Goal: Task Accomplishment & Management: Complete application form

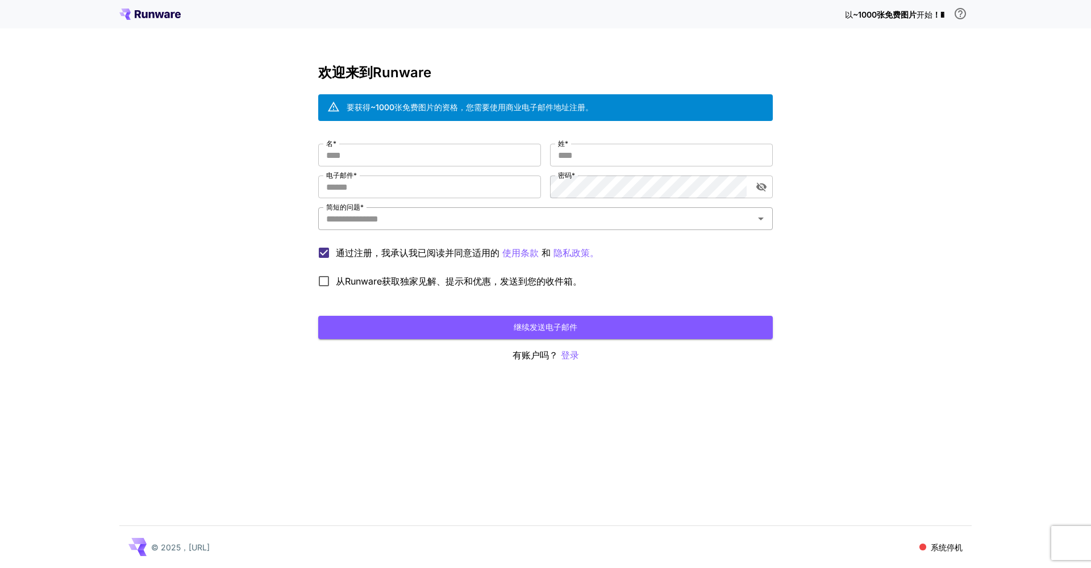
click at [758, 217] on icon "打开" at bounding box center [761, 219] width 14 height 14
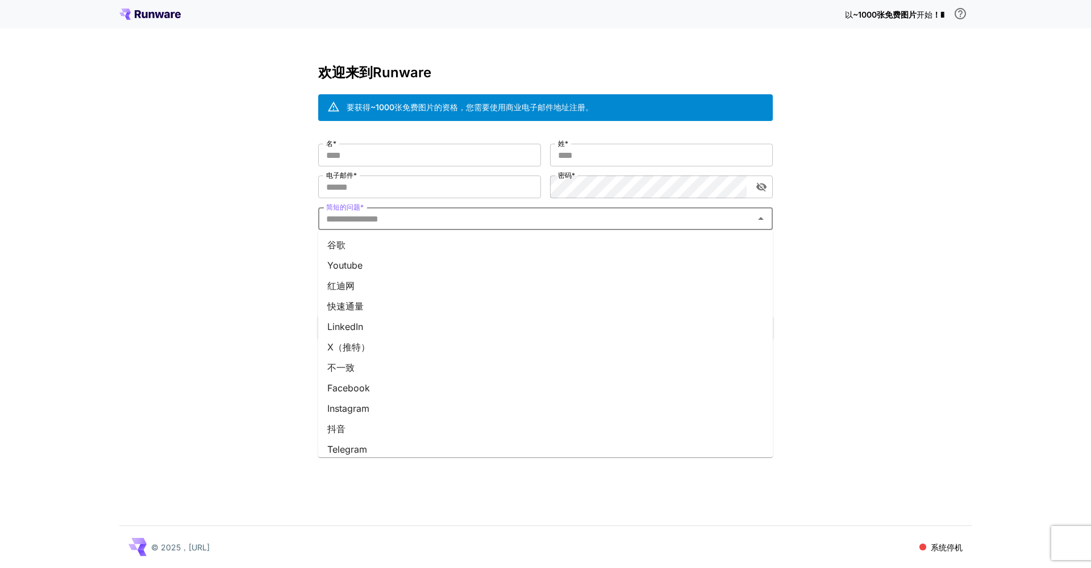
scroll to position [89, 0]
click at [236, 324] on div "以 ~1000张免费图片 开始 ！� 欢迎来到Runware 要获得~1000张免费图片的资格，您需要使用商业电子邮件地址注册。 名 * 名 * 姓 * 姓 …" at bounding box center [545, 284] width 1091 height 568
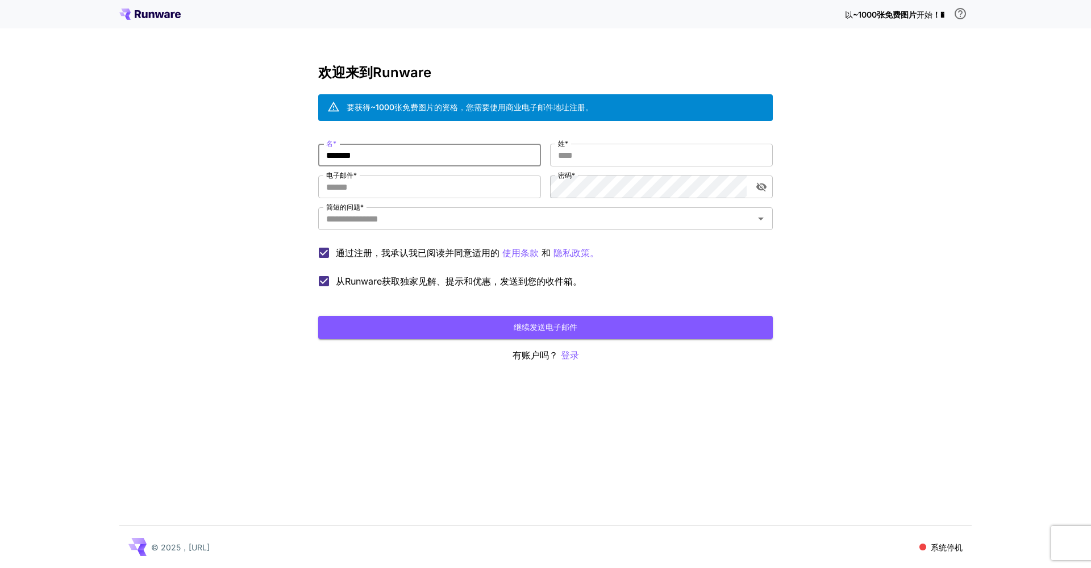
type input "*******"
type input "*"
click at [546, 327] on button "继续发送电子邮件" at bounding box center [545, 327] width 455 height 23
type input "**********"
click at [761, 191] on icon "切换密码可见性" at bounding box center [761, 186] width 11 height 11
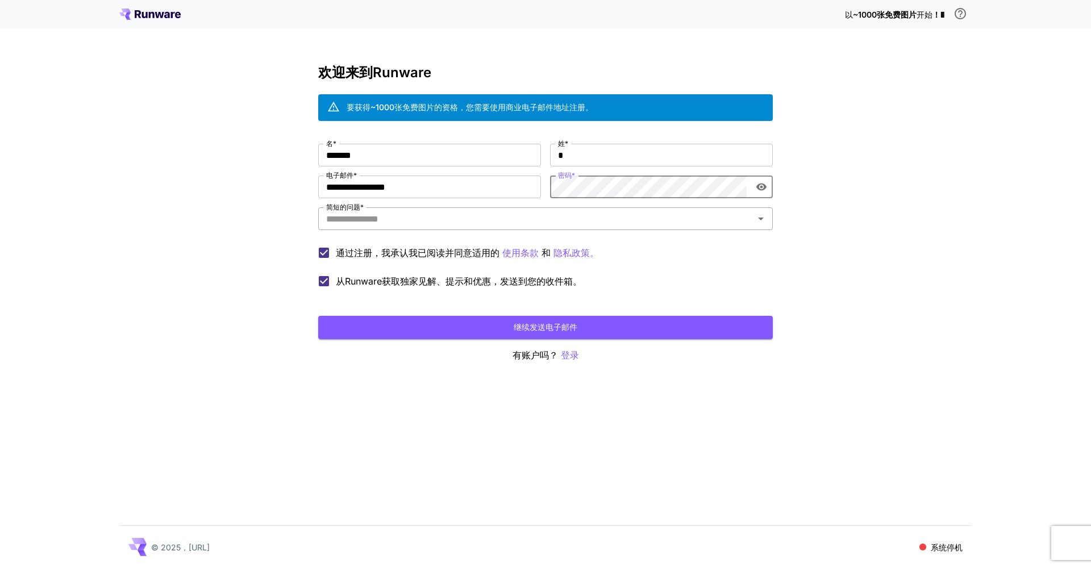
click at [525, 220] on input "简短的问题 *" at bounding box center [536, 219] width 429 height 16
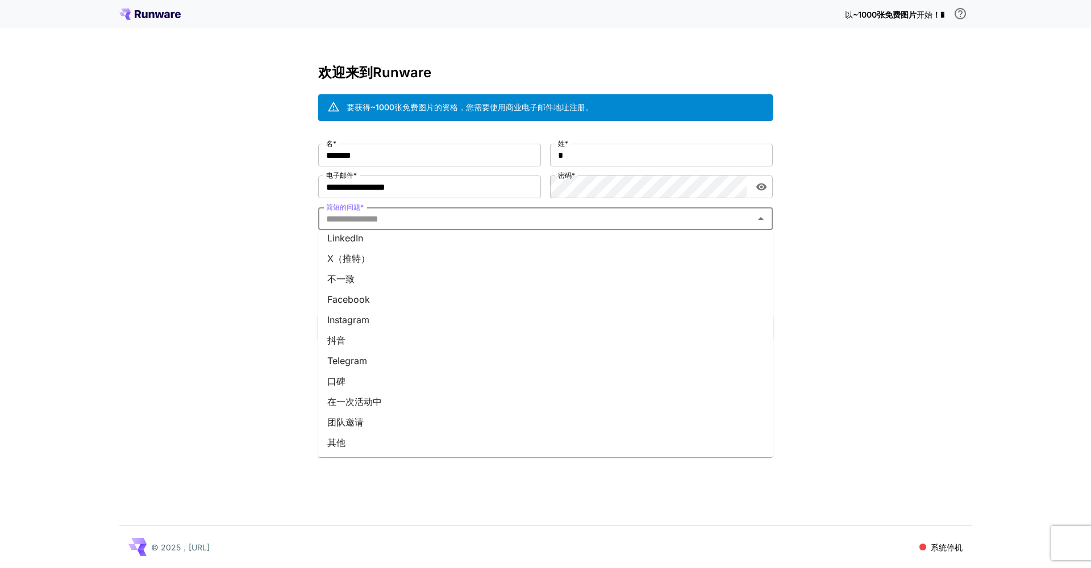
click at [344, 440] on li "其他" at bounding box center [545, 442] width 455 height 20
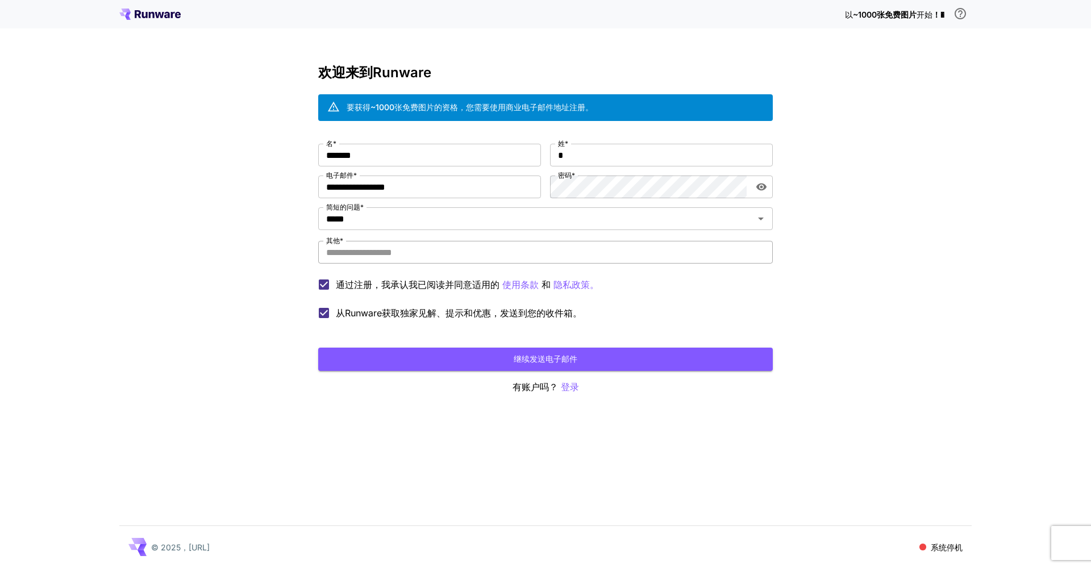
click at [405, 259] on input "其他 *" at bounding box center [545, 252] width 455 height 23
type input "********"
drag, startPoint x: 391, startPoint y: 256, endPoint x: 314, endPoint y: 249, distance: 77.0
click at [314, 249] on div "**********" at bounding box center [545, 284] width 1091 height 568
click at [307, 250] on div "**********" at bounding box center [545, 284] width 1091 height 568
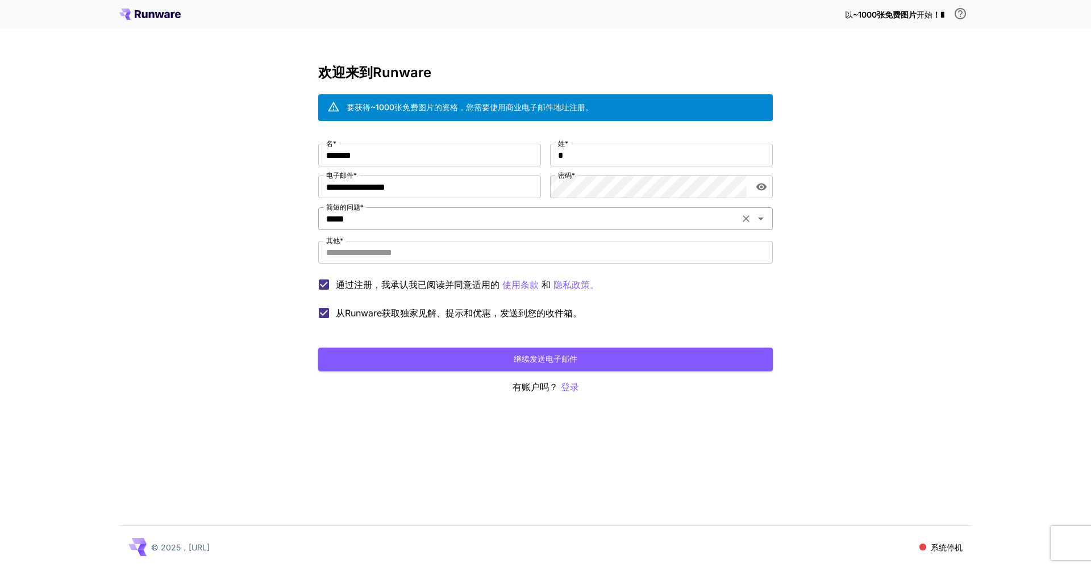
click at [408, 211] on input "*****" at bounding box center [529, 219] width 414 height 16
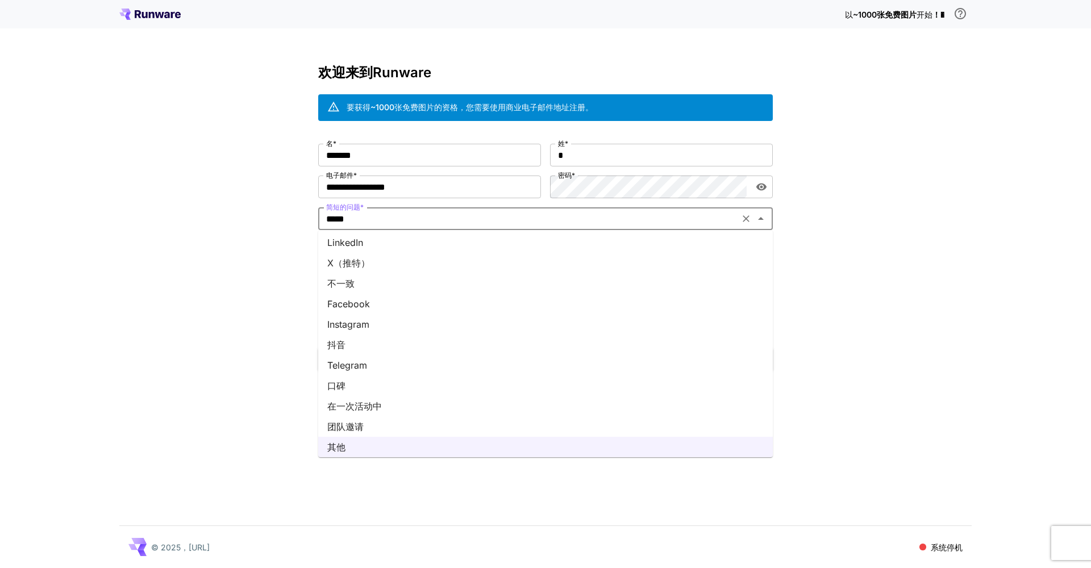
scroll to position [0, 0]
click at [404, 246] on li "谷歌" at bounding box center [545, 245] width 455 height 20
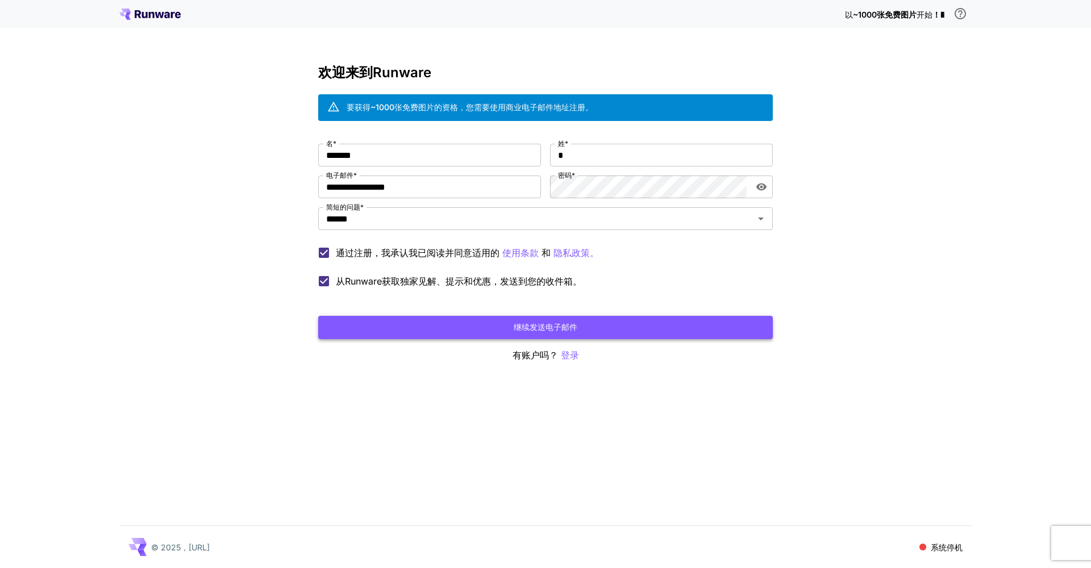
click at [640, 332] on button "继续发送电子邮件" at bounding box center [545, 327] width 455 height 23
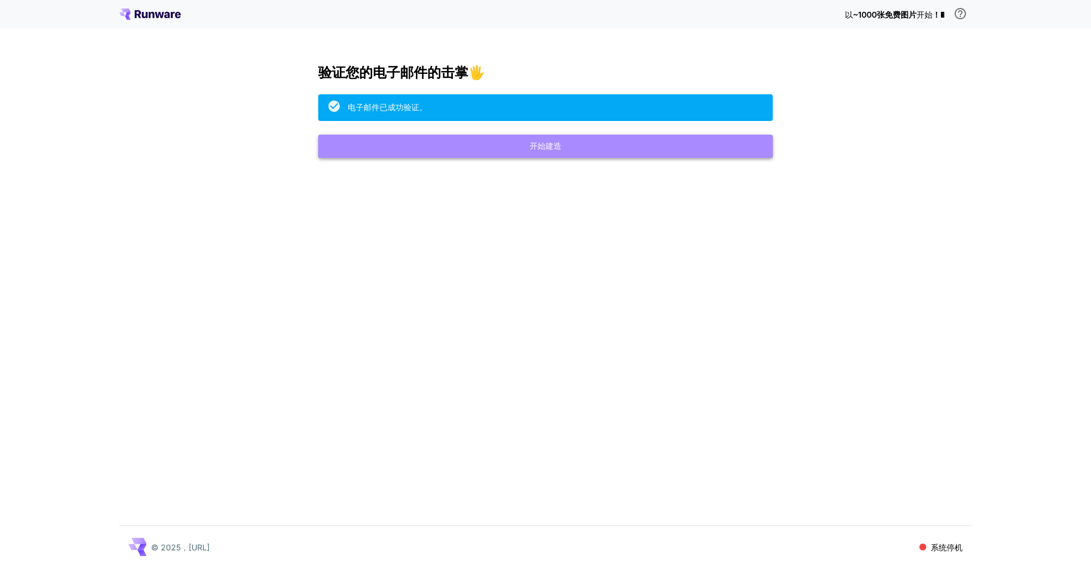
click at [628, 148] on button "开始建造" at bounding box center [545, 146] width 455 height 23
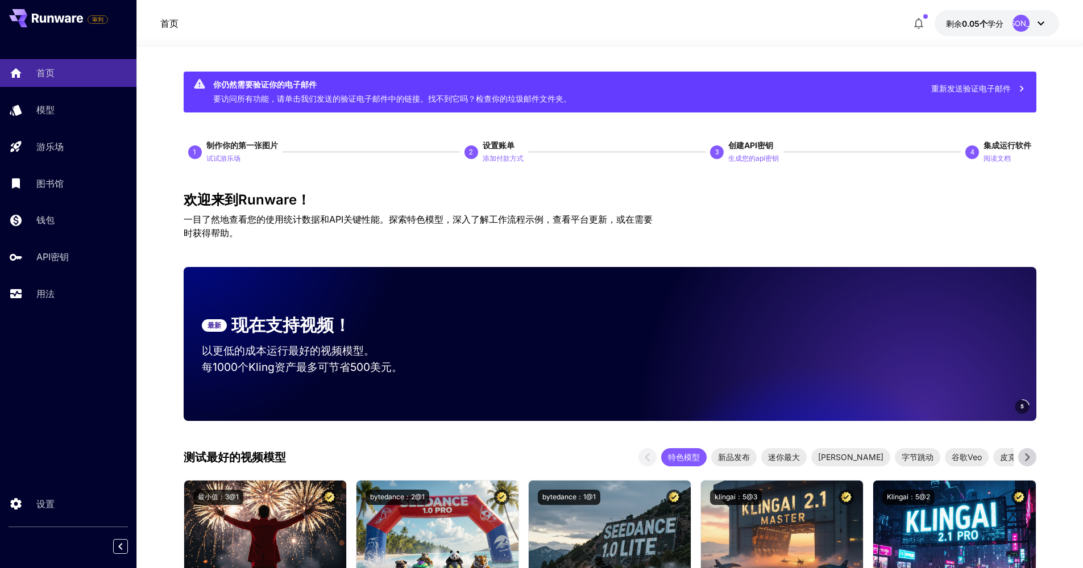
click at [1042, 22] on icon at bounding box center [1041, 23] width 14 height 14
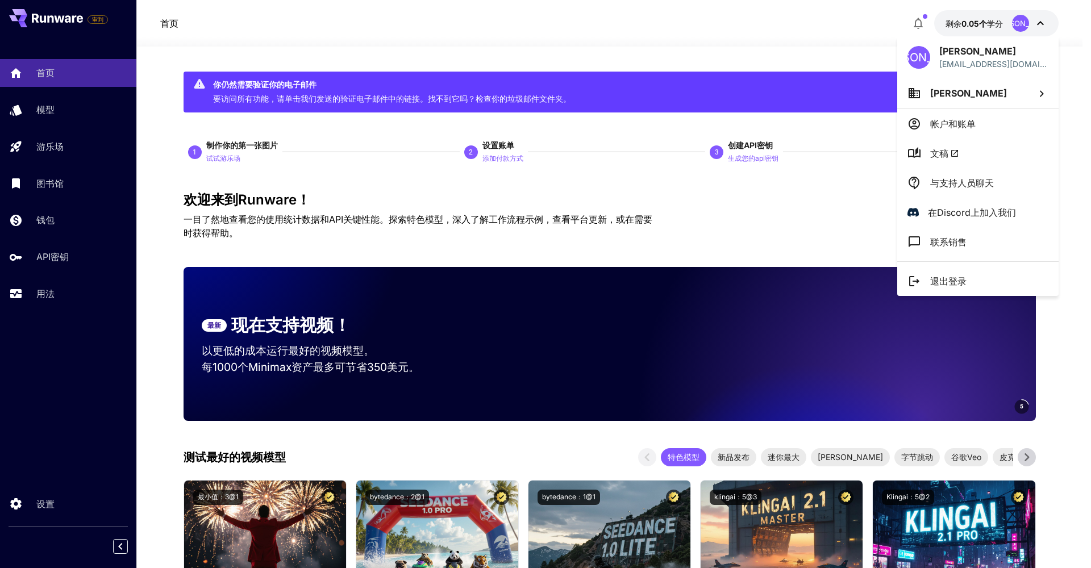
click at [798, 53] on div at bounding box center [545, 284] width 1091 height 568
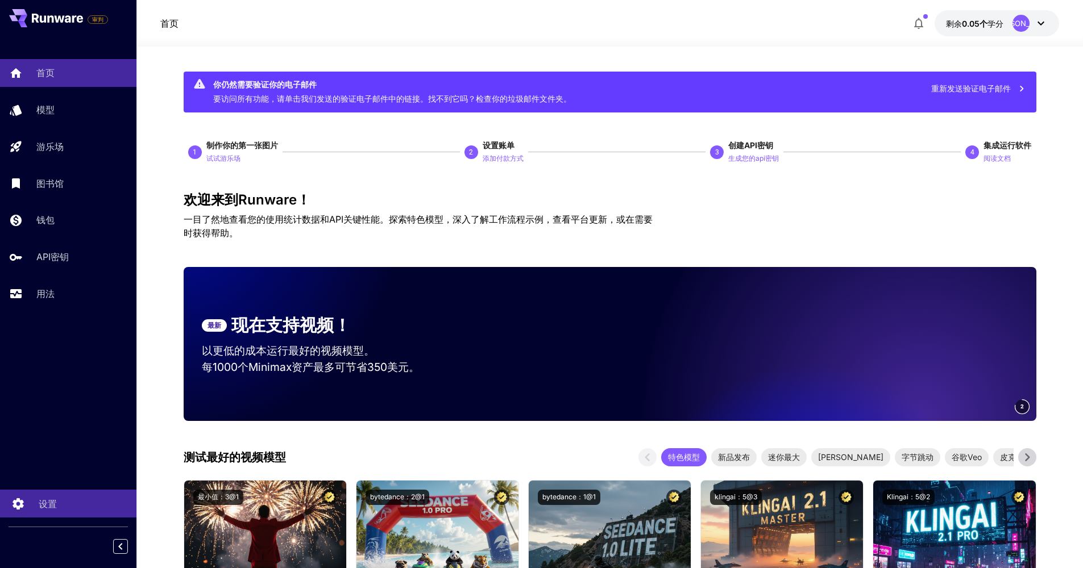
click at [24, 504] on icon at bounding box center [18, 501] width 14 height 14
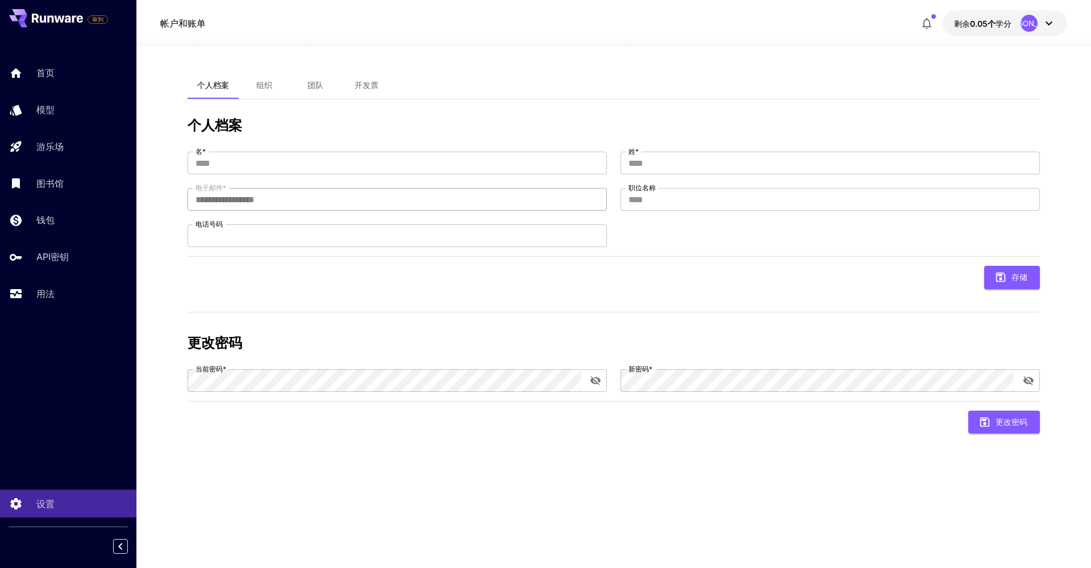
click at [318, 202] on input "**********" at bounding box center [397, 199] width 419 height 23
click at [269, 88] on span "组织" at bounding box center [264, 85] width 16 height 10
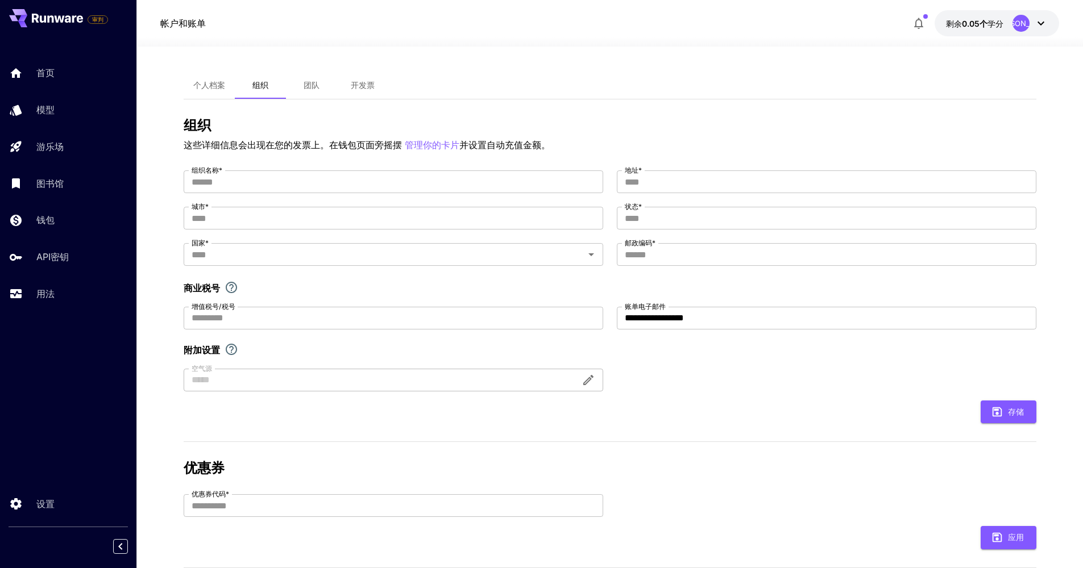
click at [312, 90] on button "团队" at bounding box center [311, 85] width 51 height 27
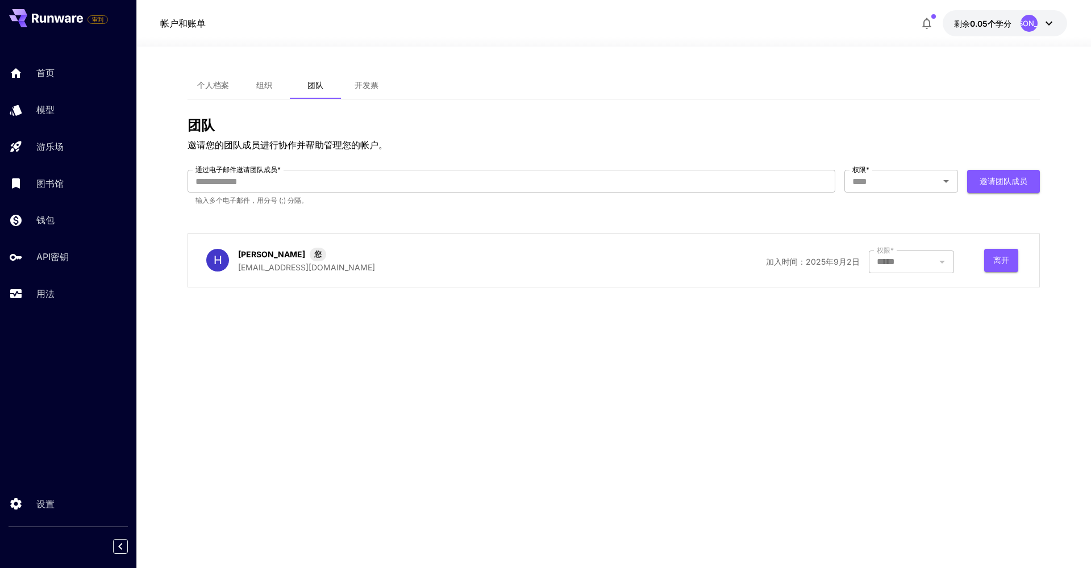
click at [372, 87] on span "开发票" at bounding box center [367, 85] width 24 height 10
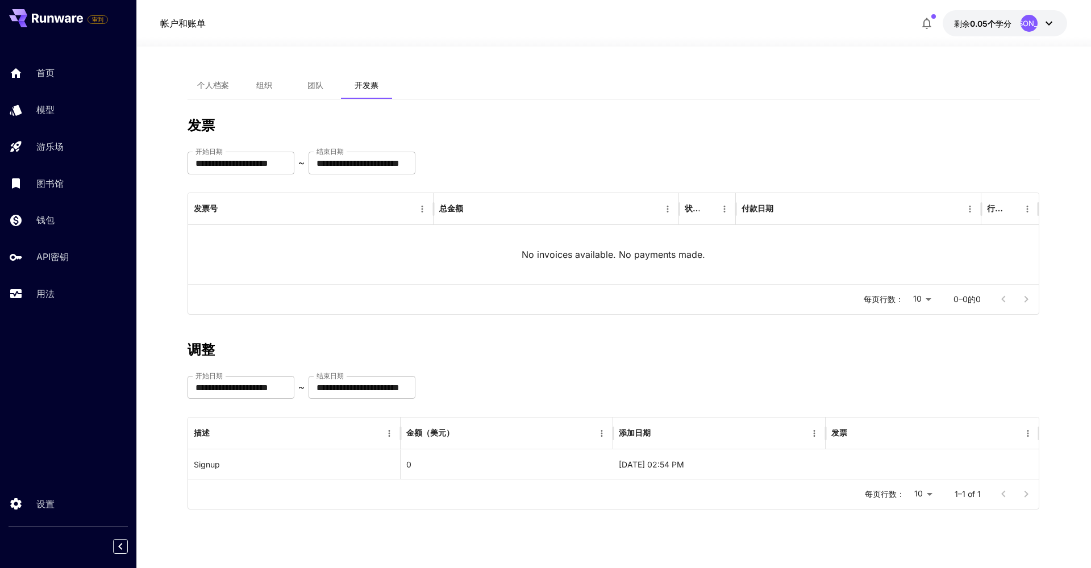
click at [203, 87] on span "个人档案" at bounding box center [213, 85] width 32 height 10
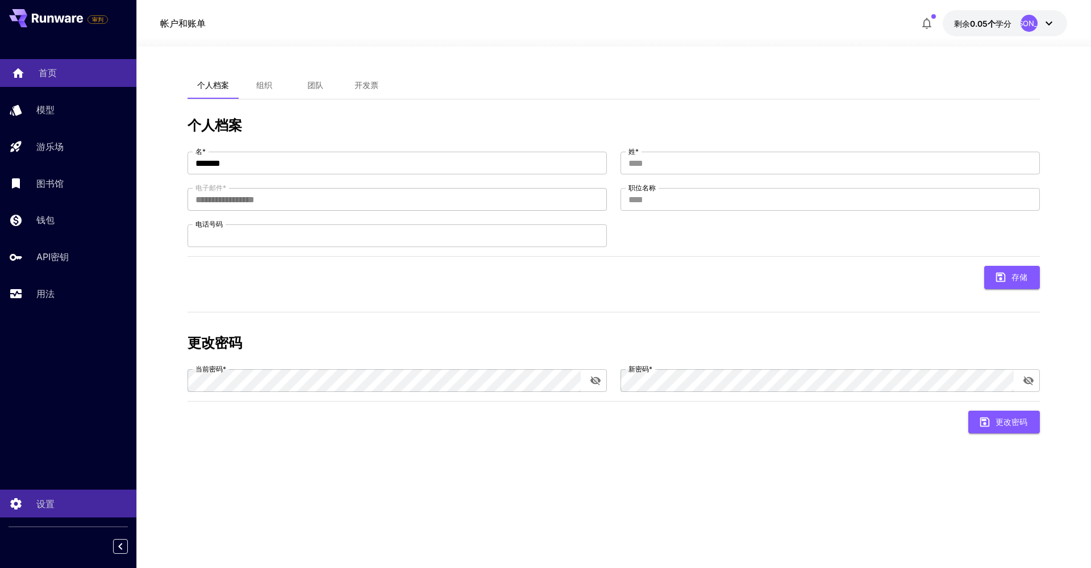
click at [41, 70] on p "首页" at bounding box center [48, 73] width 18 height 14
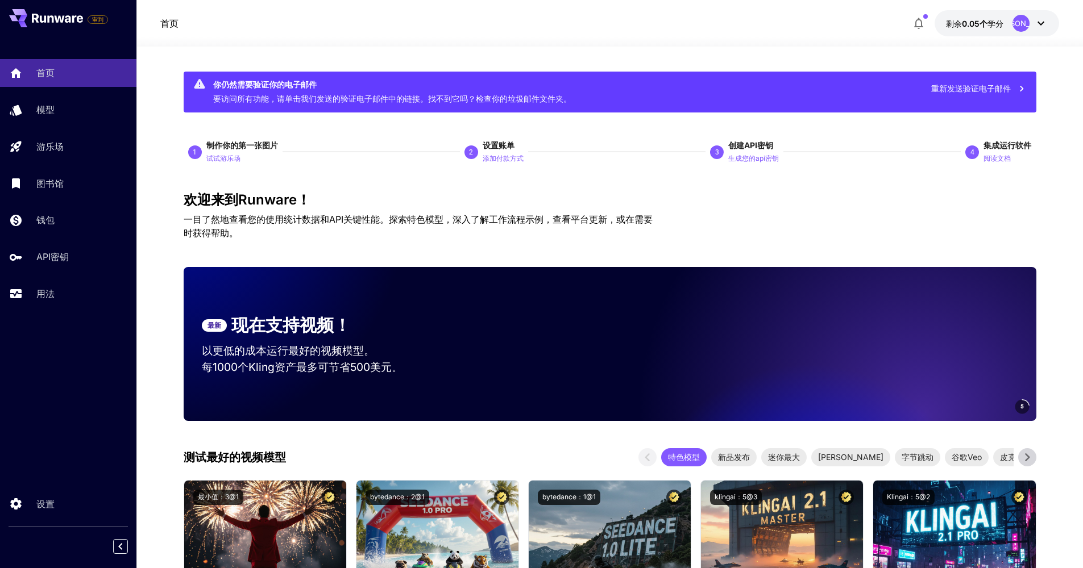
click at [613, 38] on div at bounding box center [609, 40] width 946 height 14
click at [594, 31] on div "首页 剩余 0.05个 学分 H刘" at bounding box center [609, 23] width 899 height 26
click at [1009, 87] on button "重新发送验证电子邮件" at bounding box center [978, 88] width 107 height 23
click at [1067, 16] on icon "关闭" at bounding box center [1067, 18] width 8 height 9
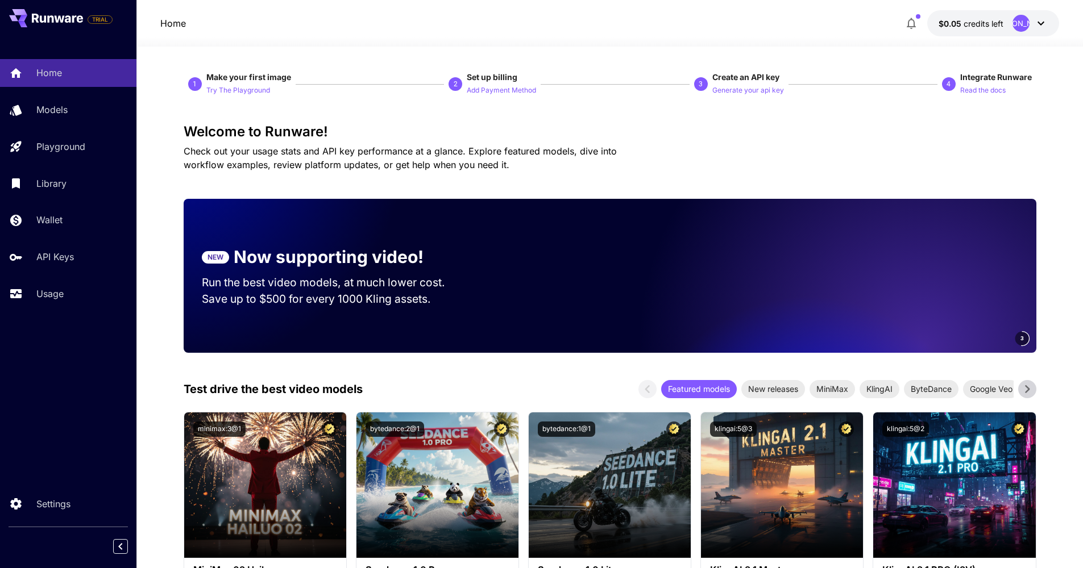
click at [914, 23] on icon "button" at bounding box center [911, 23] width 14 height 14
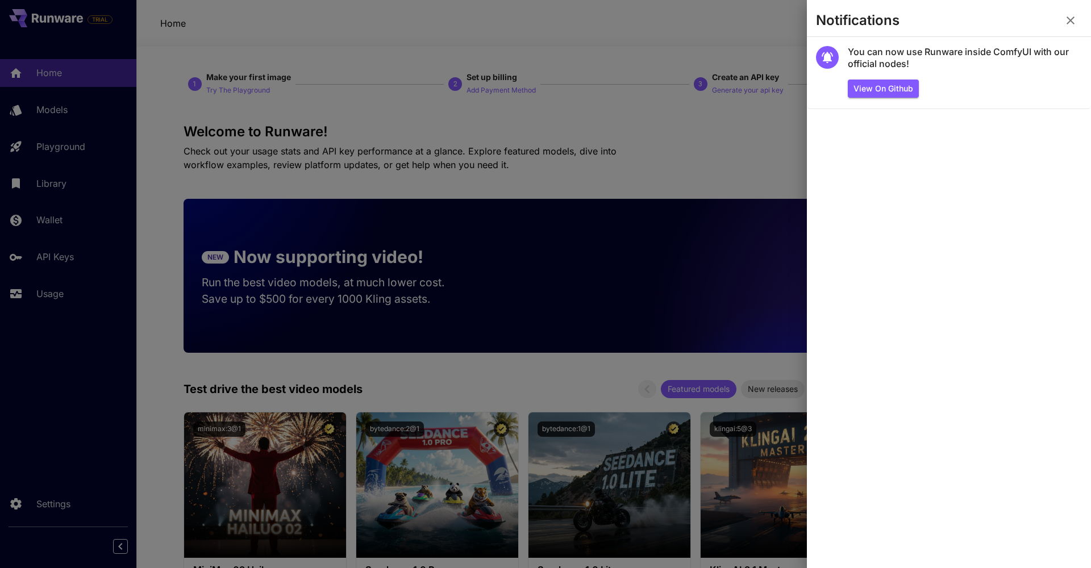
click at [759, 32] on div at bounding box center [545, 284] width 1091 height 568
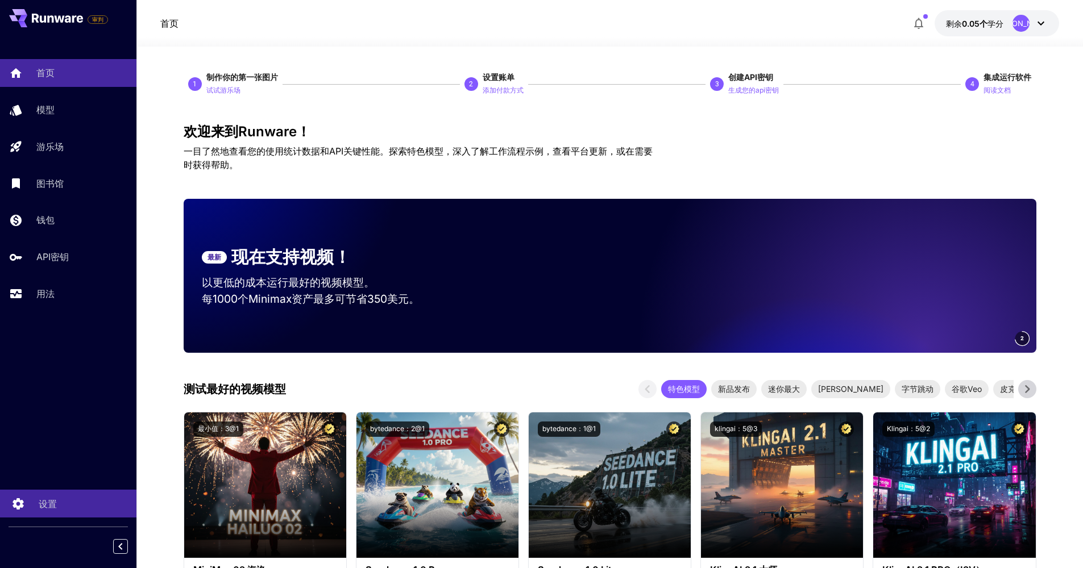
click at [42, 505] on p "设置" at bounding box center [48, 504] width 18 height 14
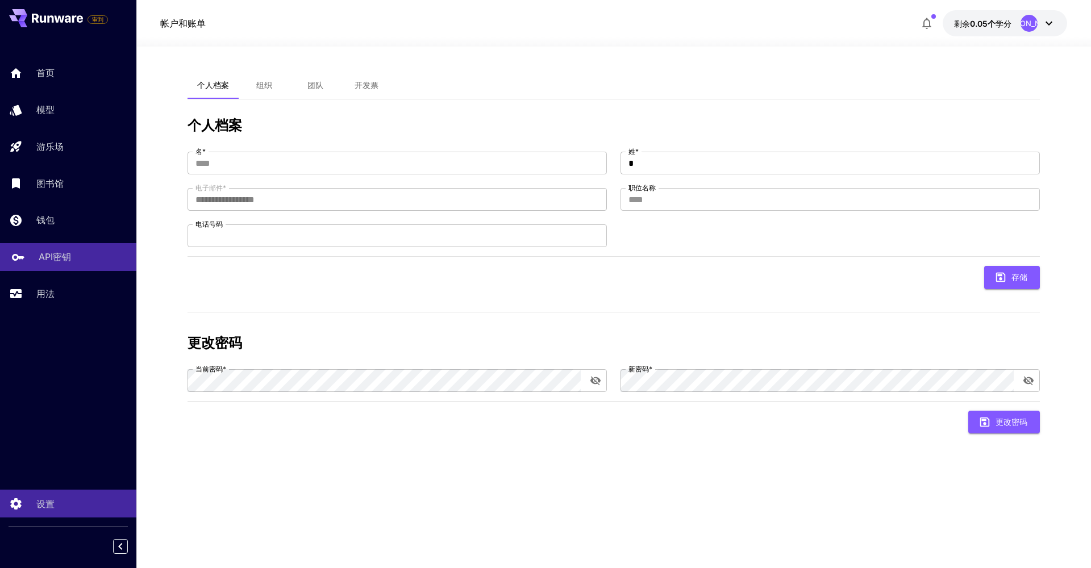
click at [53, 250] on p "API密钥" at bounding box center [55, 257] width 32 height 14
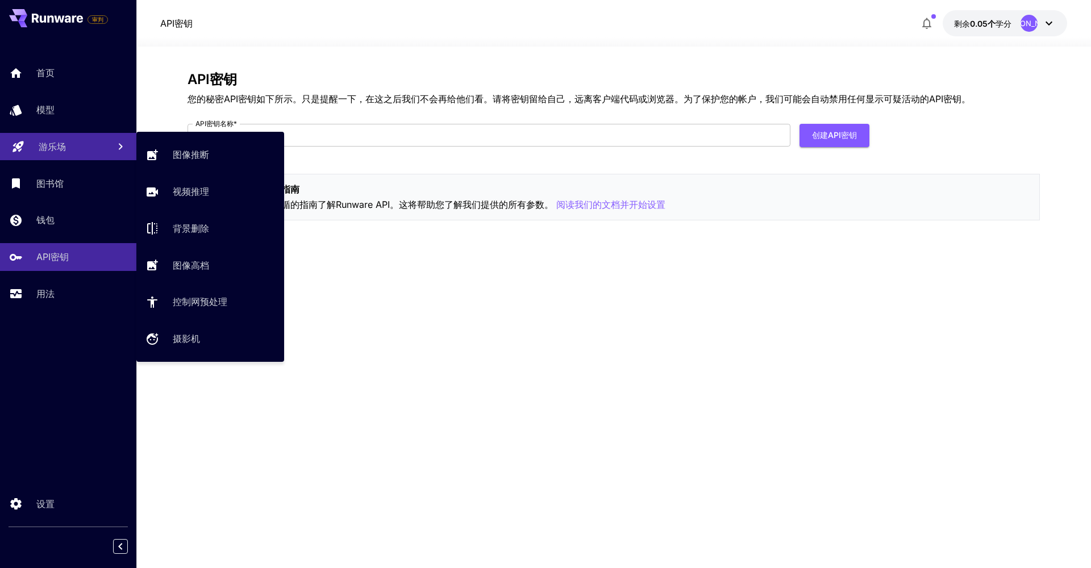
click at [50, 151] on p "游乐场" at bounding box center [52, 147] width 27 height 14
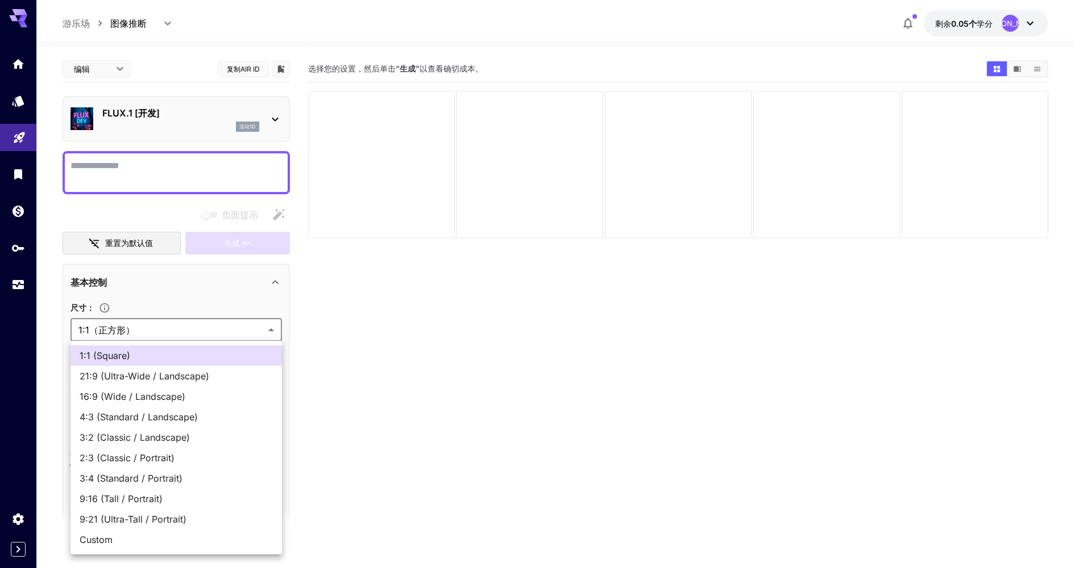
click at [210, 328] on body "**********" at bounding box center [541, 329] width 1083 height 658
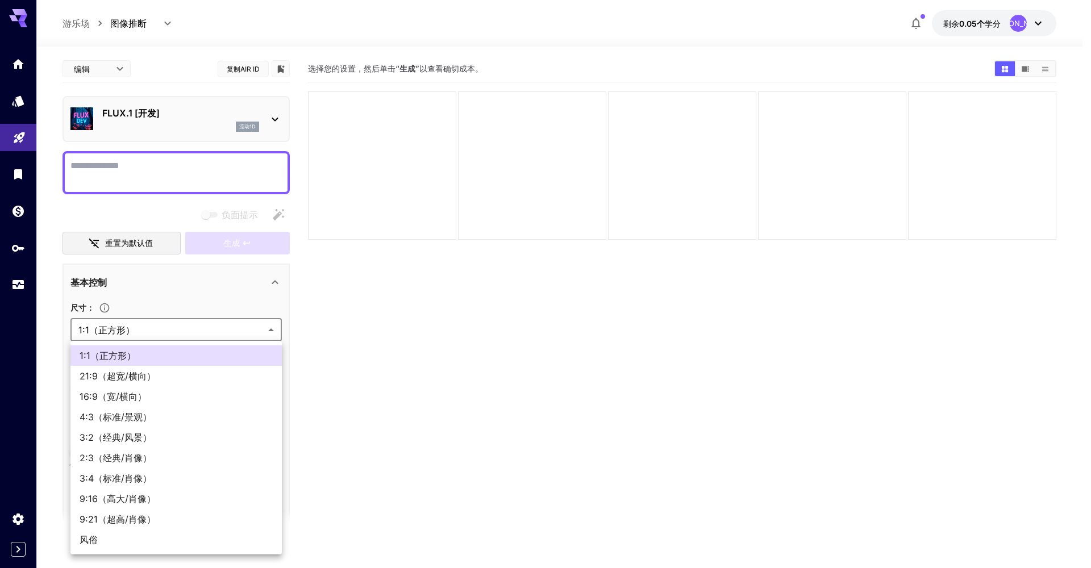
click at [210, 328] on div at bounding box center [545, 284] width 1091 height 568
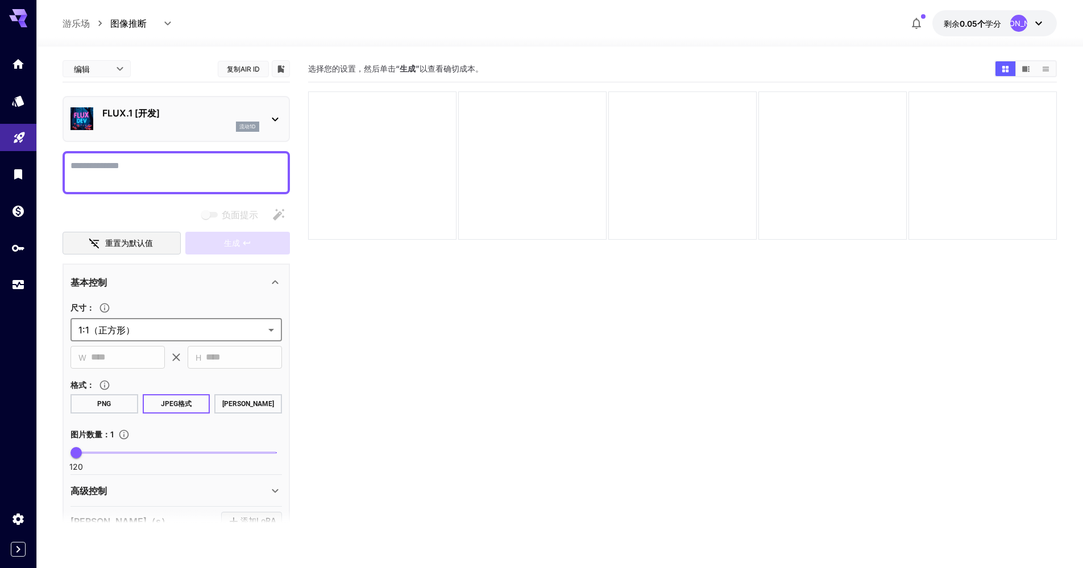
click at [1037, 26] on icon at bounding box center [1038, 23] width 14 height 14
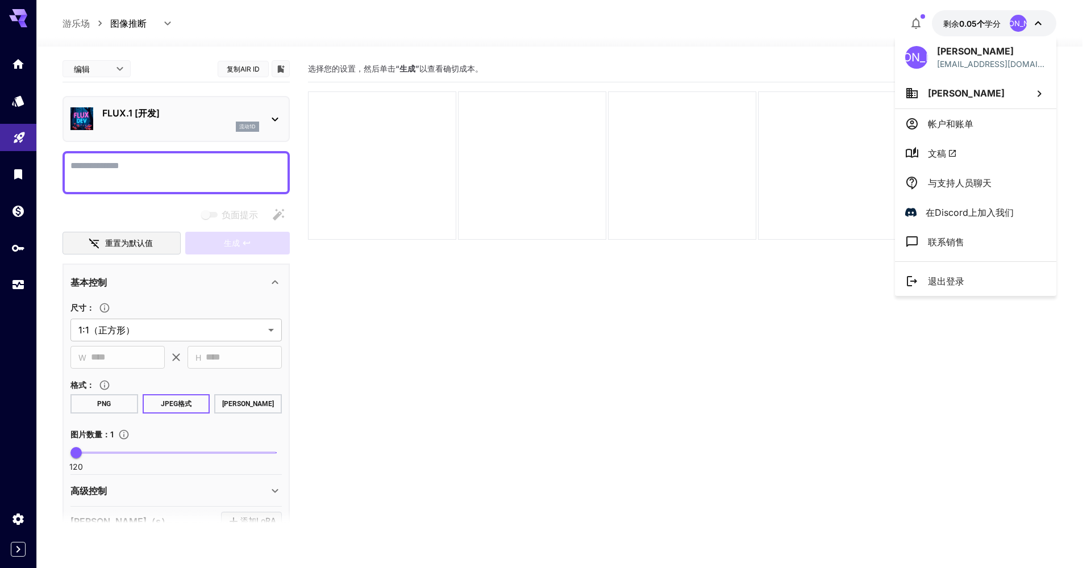
click at [951, 241] on p "联系销售" at bounding box center [946, 242] width 36 height 14
click at [943, 153] on span "文稿" at bounding box center [942, 154] width 29 height 14
